Goal: Task Accomplishment & Management: Manage account settings

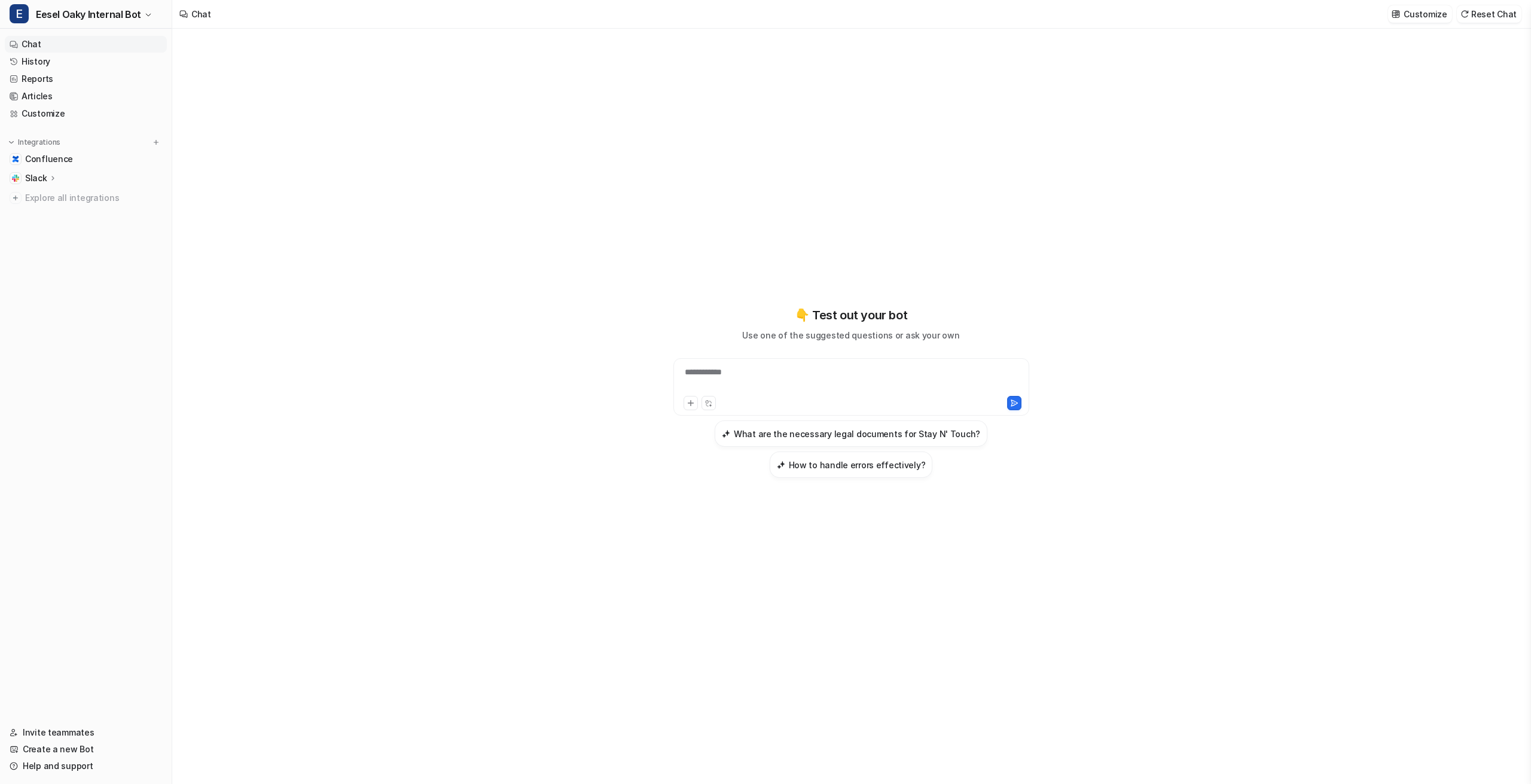
click at [652, 121] on div "**********" at bounding box center [851, 392] width 440 height 549
click at [148, 19] on button "E Eesel Oaky Internal Bot" at bounding box center [86, 14] width 172 height 29
click at [81, 84] on link "Settings" at bounding box center [95, 90] width 165 height 20
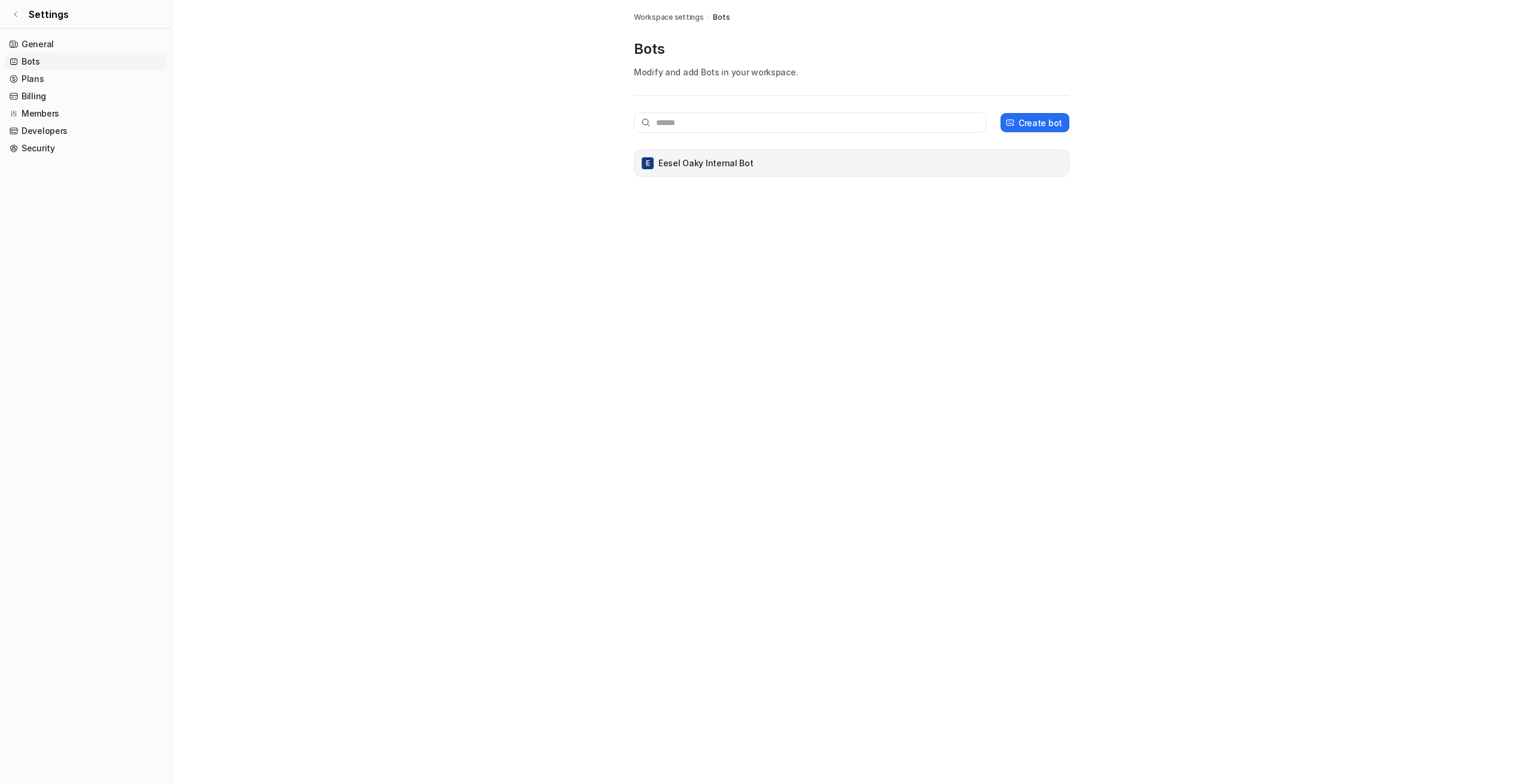
click at [756, 163] on div "E Eesel Oaky Internal Bot" at bounding box center [852, 163] width 425 height 17
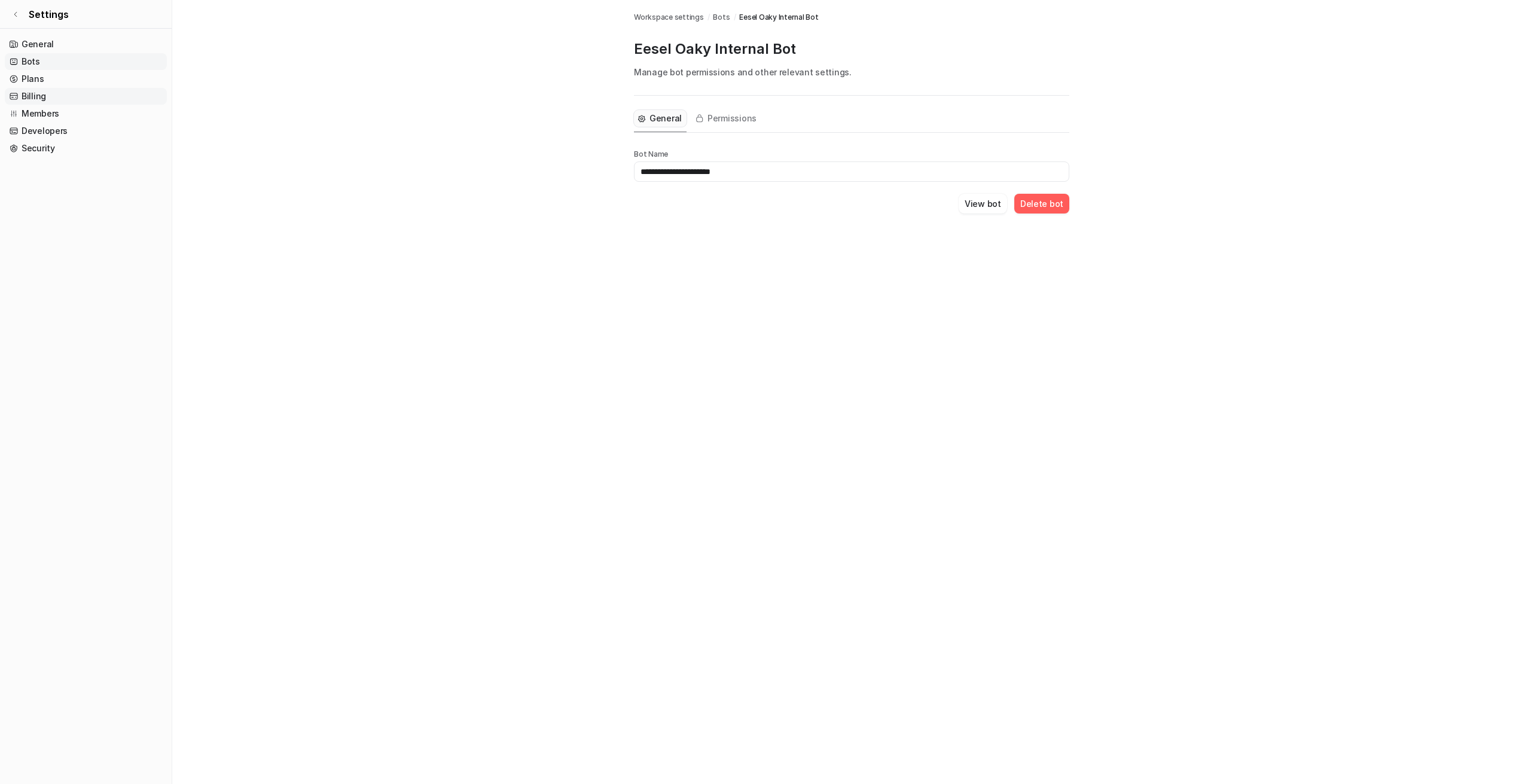
click at [43, 100] on link "Billing" at bounding box center [86, 96] width 162 height 17
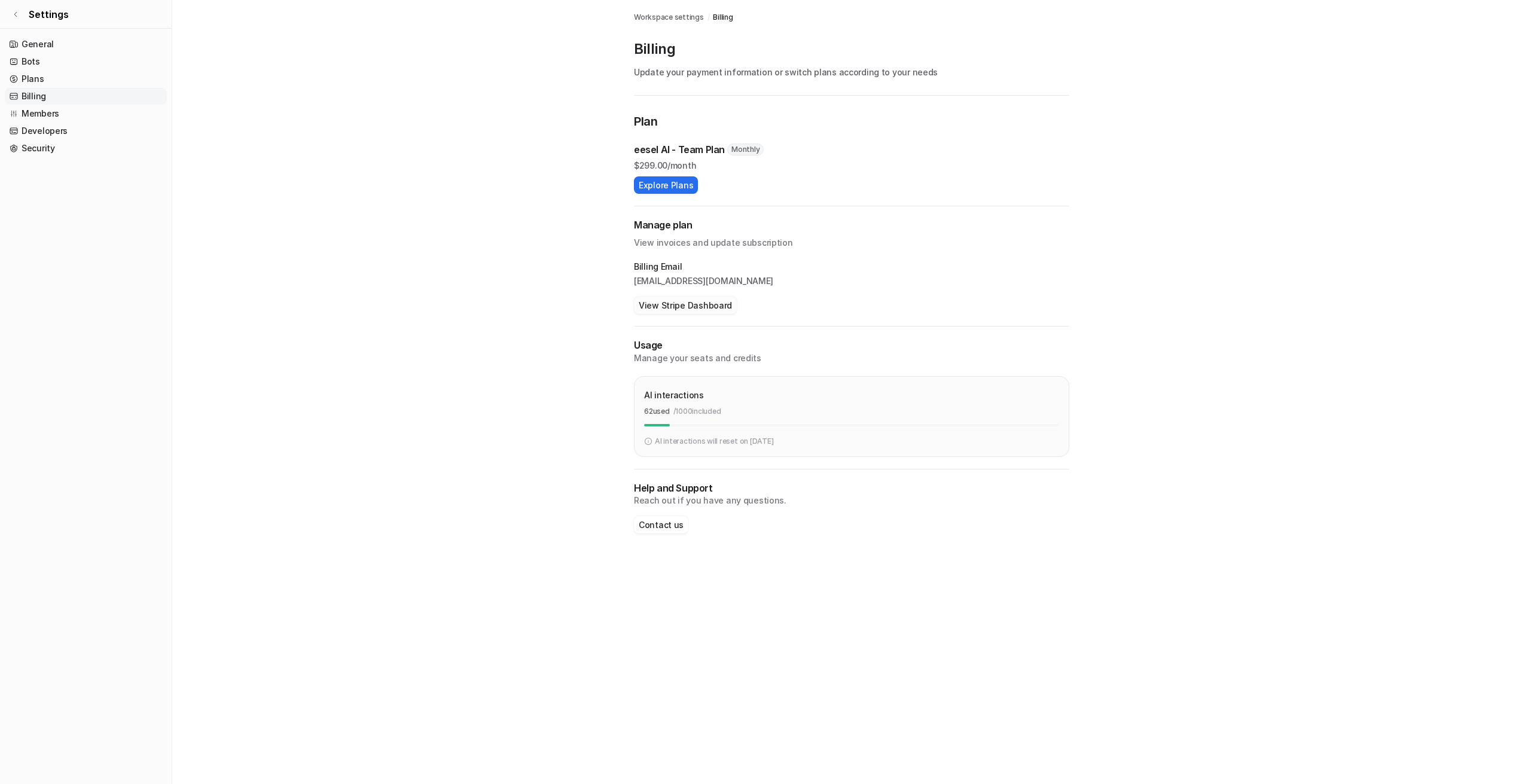
click at [669, 311] on button "View Stripe Dashboard" at bounding box center [685, 305] width 103 height 17
